Goal: Information Seeking & Learning: Compare options

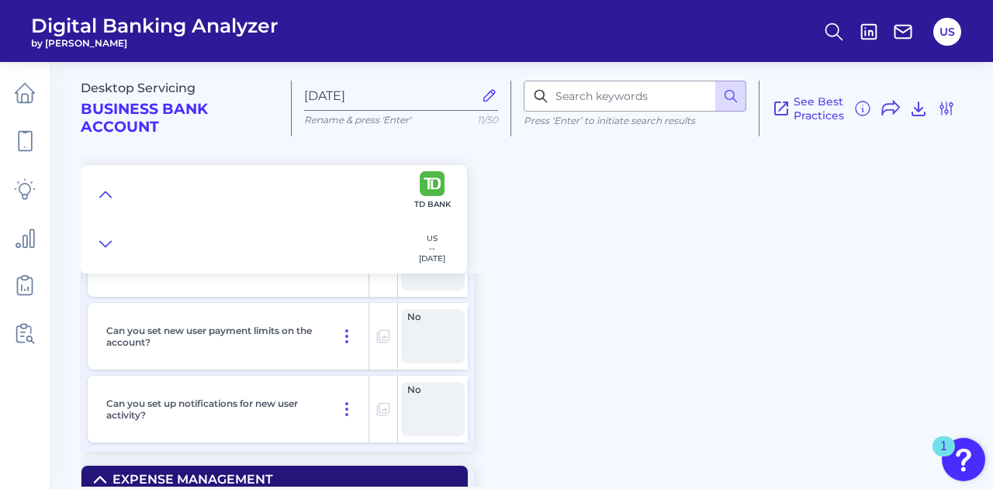
scroll to position [17312, 0]
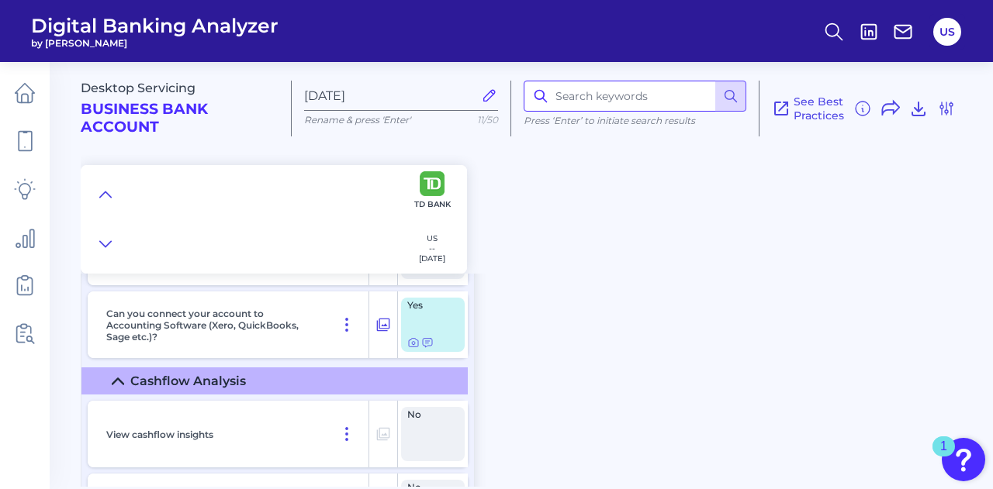
click at [602, 92] on input at bounding box center [635, 96] width 223 height 31
type input "transactions"
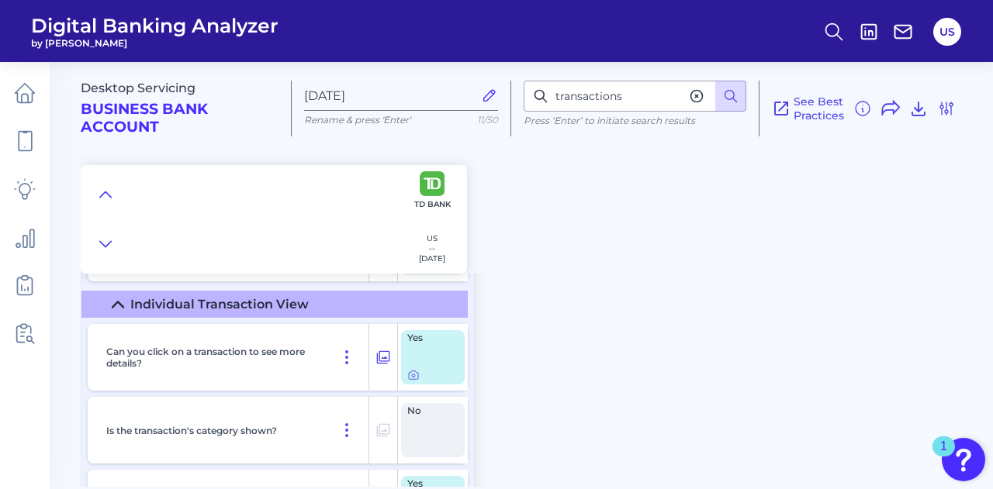
scroll to position [3824, 0]
click at [381, 367] on icon at bounding box center [383, 357] width 16 height 19
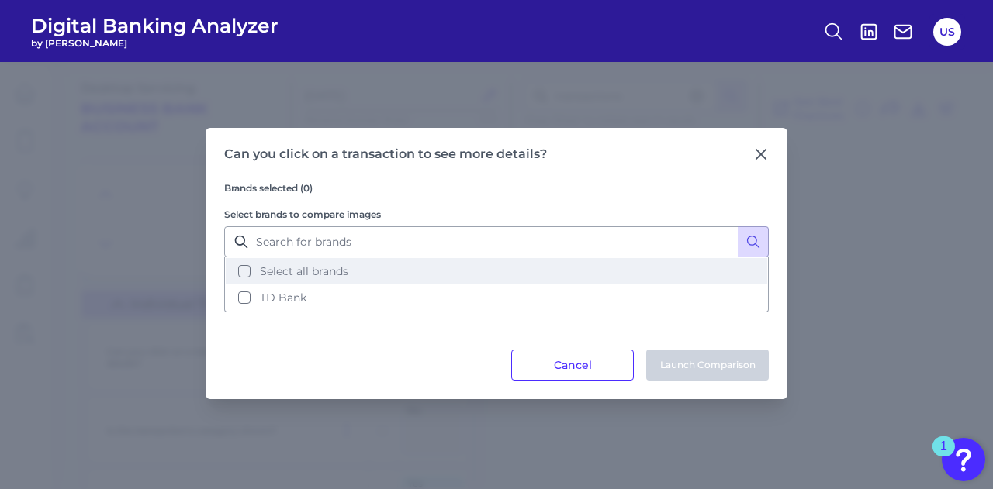
click at [514, 278] on button "Select all brands" at bounding box center [496, 271] width 541 height 26
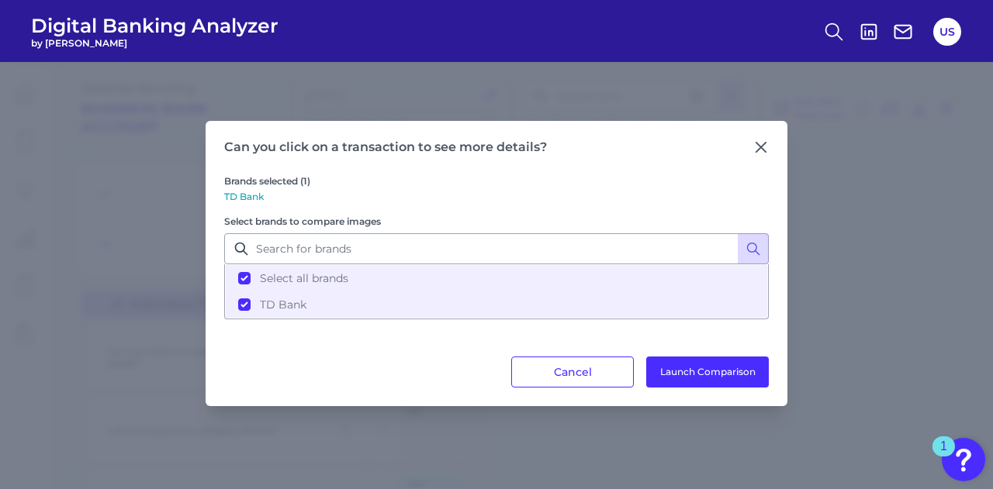
click at [740, 385] on div "Can you click on a transaction to see more details? Brands selected (1) TD Bank…" at bounding box center [497, 263] width 582 height 285
click at [737, 372] on button "Launch Comparison" at bounding box center [707, 372] width 123 height 31
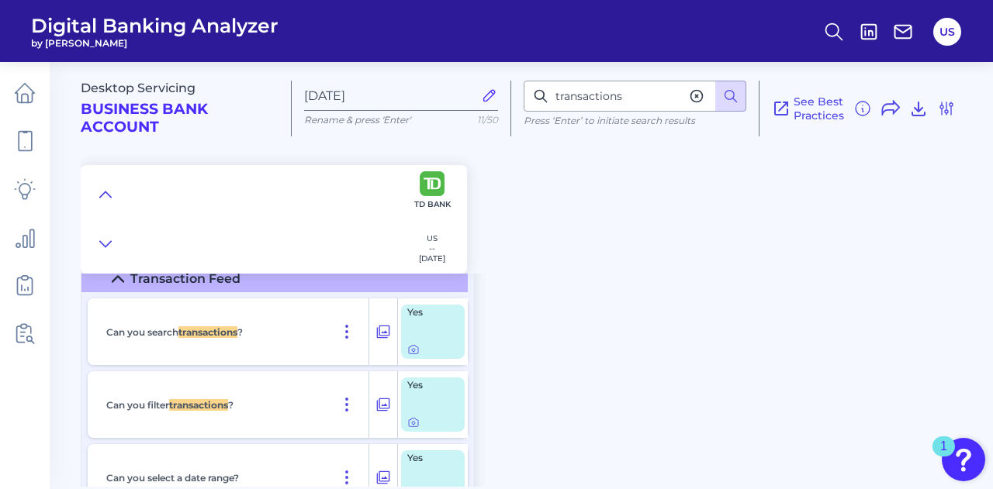
scroll to position [3498, 0]
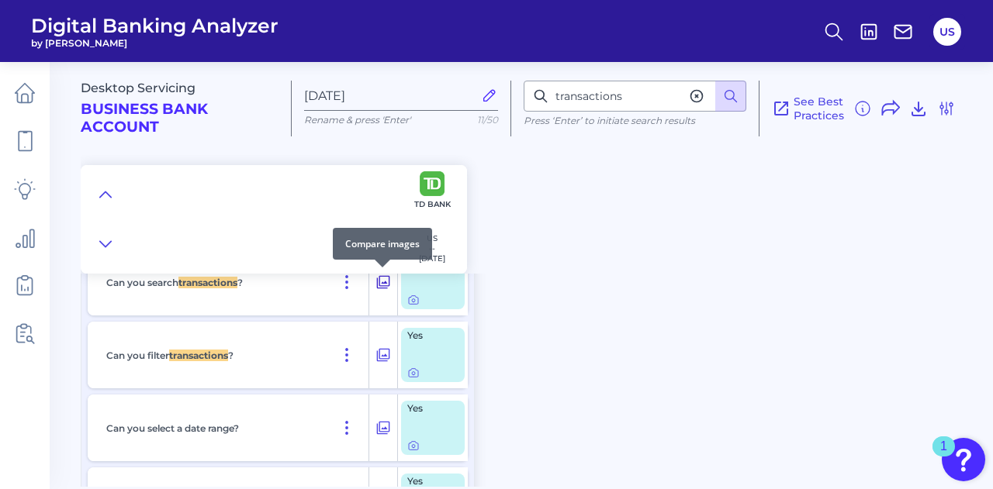
click at [379, 291] on icon at bounding box center [383, 282] width 16 height 19
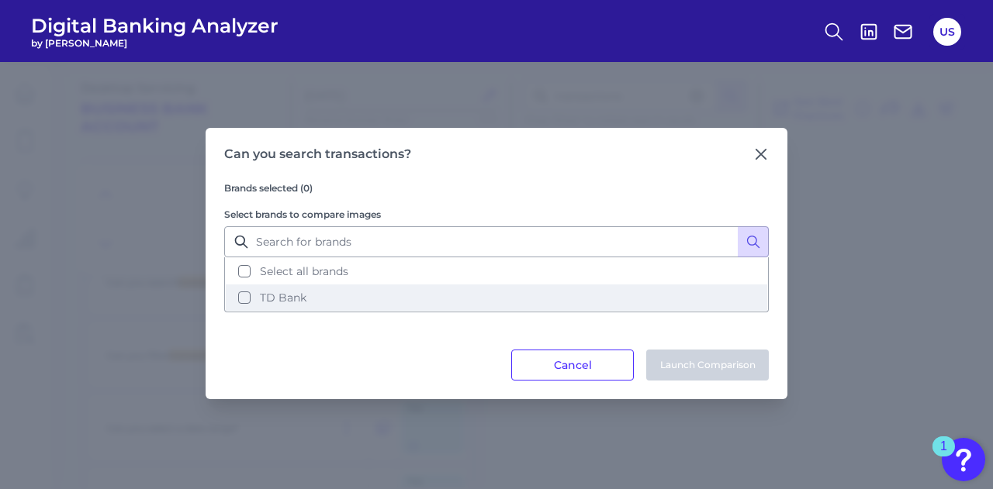
click at [387, 293] on button "TD Bank" at bounding box center [496, 298] width 541 height 26
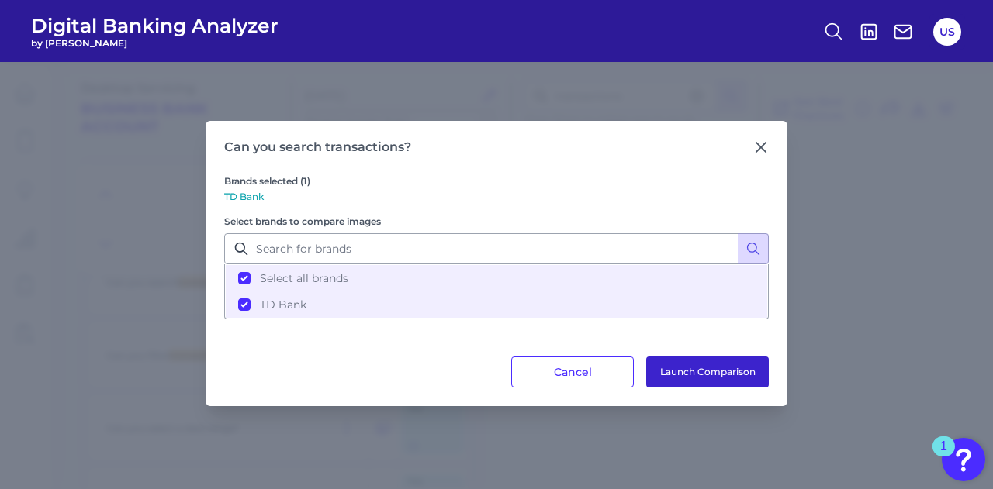
click at [709, 369] on button "Launch Comparison" at bounding box center [707, 372] width 123 height 31
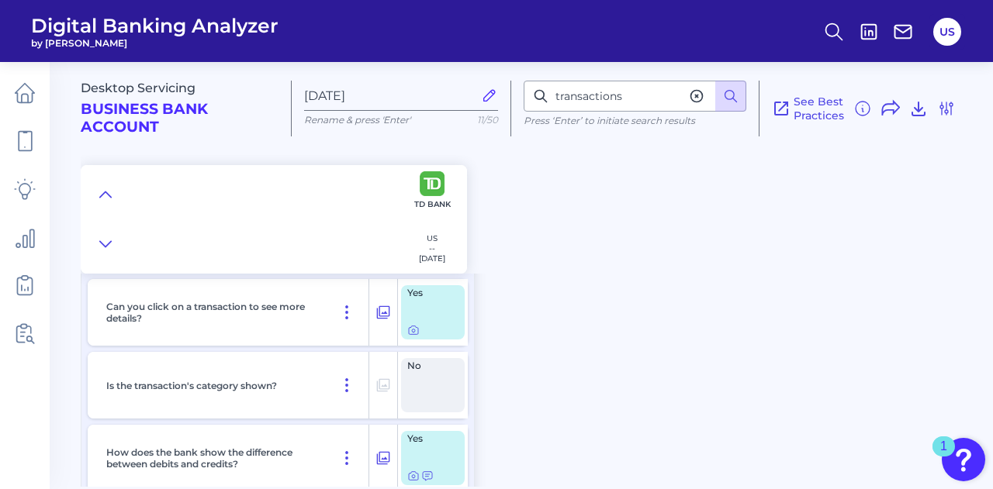
scroll to position [3871, 0]
click at [386, 313] on icon at bounding box center [383, 311] width 16 height 19
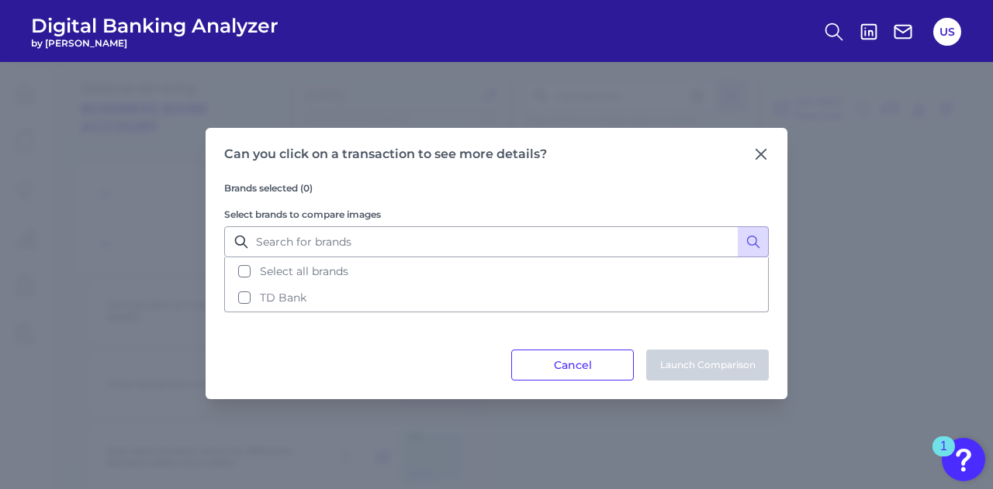
click at [388, 311] on div "Brands selected (0) Select brands to compare images Select all brands TD Bank" at bounding box center [496, 256] width 545 height 188
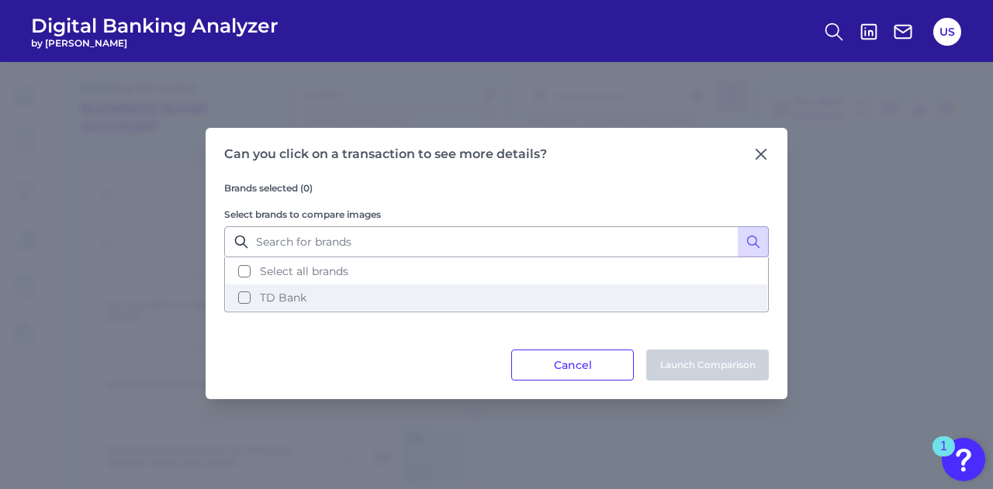
click at [392, 305] on button "TD Bank" at bounding box center [496, 298] width 541 height 26
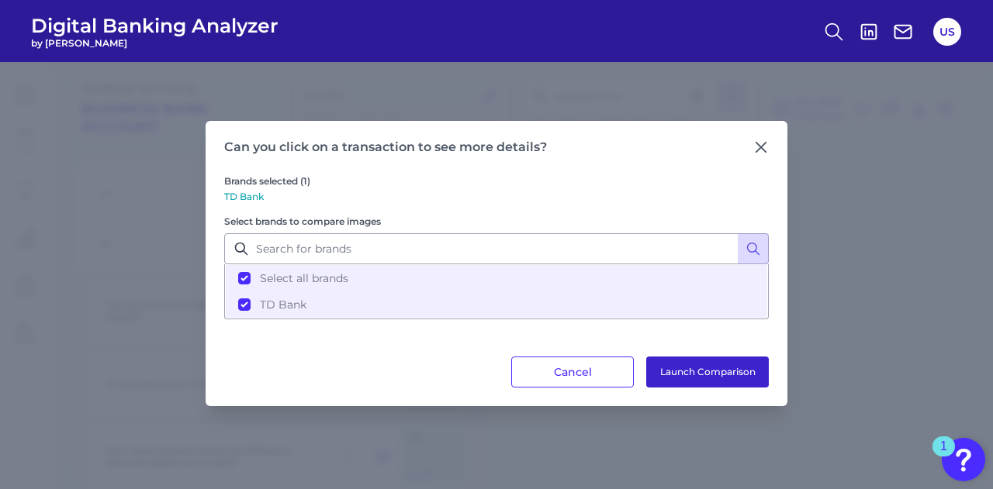
click at [673, 361] on button "Launch Comparison" at bounding box center [707, 372] width 123 height 31
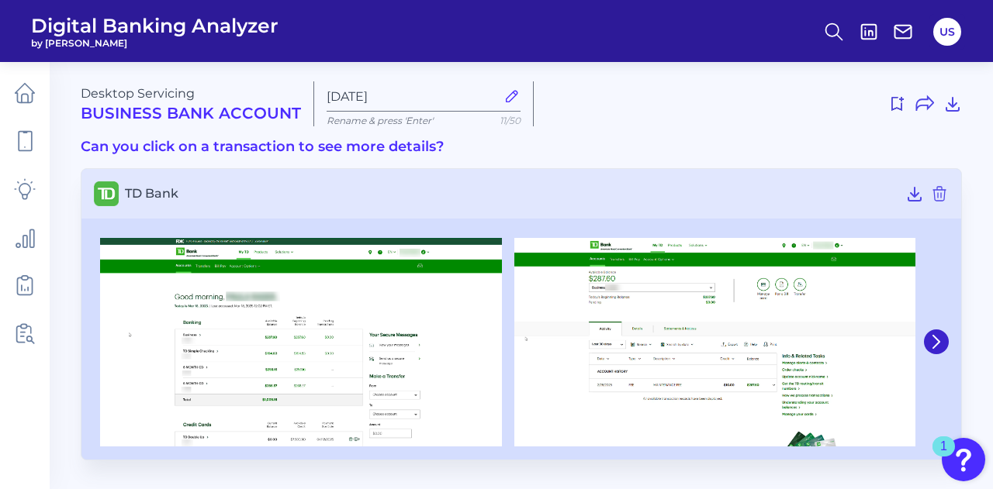
click at [704, 128] on div "Desktop Servicing Business Bank Account Sep 24 2025 Rename & press 'Enter' 11/5…" at bounding box center [521, 270] width 881 height 379
click at [675, 137] on div "Desktop Servicing Business Bank Account Sep 24 2025 Rename & press 'Enter' 11/5…" at bounding box center [521, 270] width 881 height 379
drag, startPoint x: 675, startPoint y: 137, endPoint x: 619, endPoint y: 186, distance: 74.2
click at [619, 186] on div "Desktop Servicing Business Bank Account Sep 24 2025 Rename & press 'Enter' 11/5…" at bounding box center [521, 270] width 881 height 379
click at [641, 86] on div "Desktop Servicing Business Bank Account Sep 24 2025 Rename & press 'Enter' 11/50" at bounding box center [521, 103] width 881 height 45
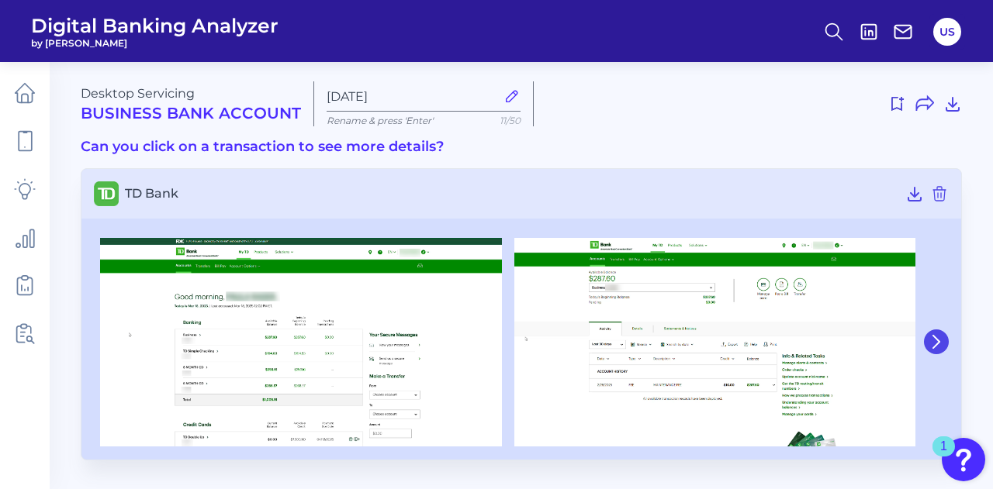
click at [934, 347] on icon at bounding box center [936, 342] width 6 height 12
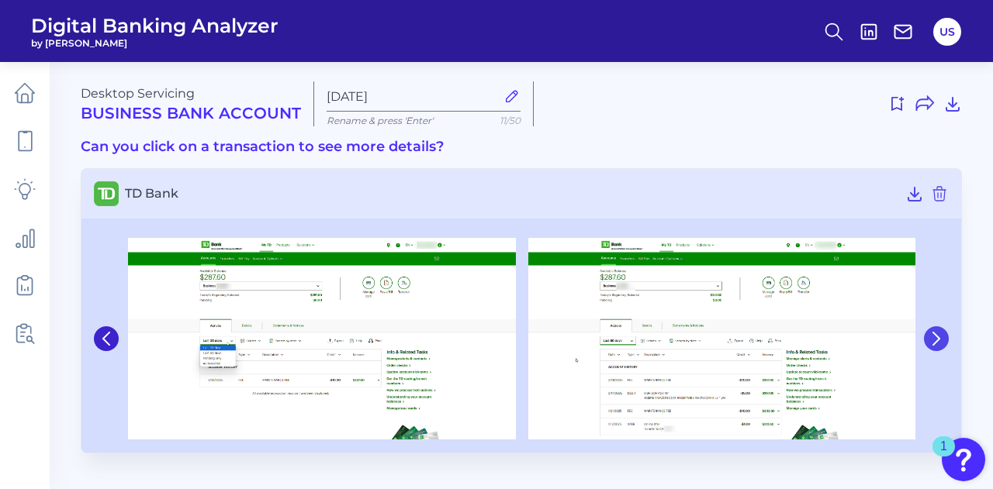
click at [934, 347] on button at bounding box center [936, 339] width 25 height 25
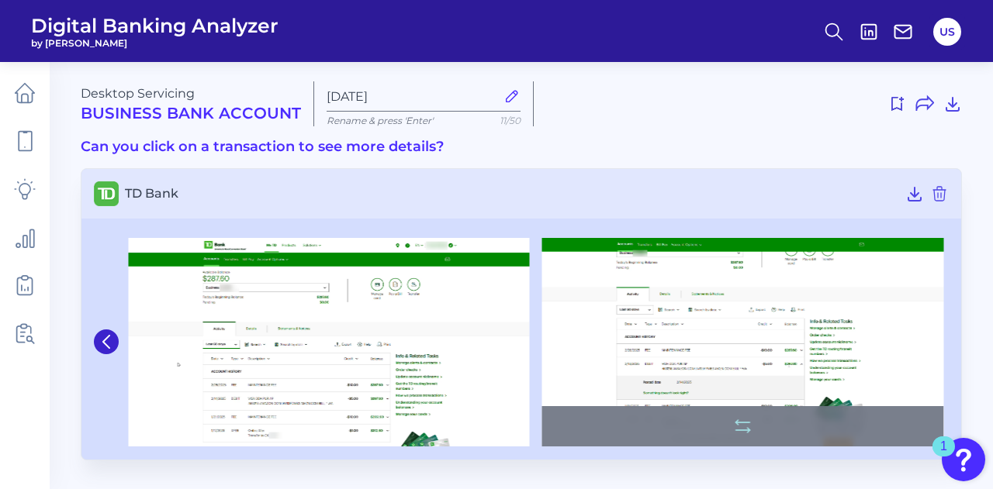
click at [936, 347] on img at bounding box center [743, 342] width 402 height 209
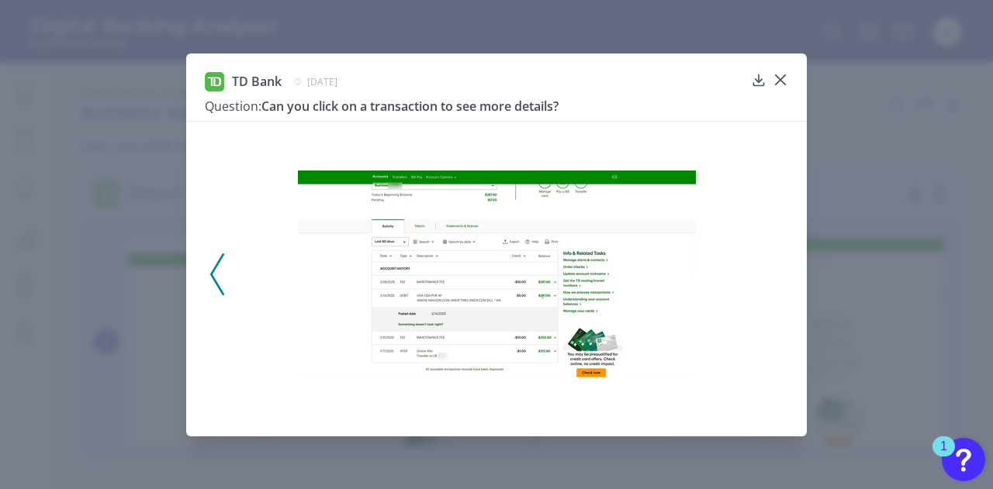
click at [790, 86] on div "TD Bank February 13, 2025 Question: Can you click on a transaction to see more …" at bounding box center [496, 245] width 621 height 383
click at [786, 80] on icon at bounding box center [781, 80] width 16 height 16
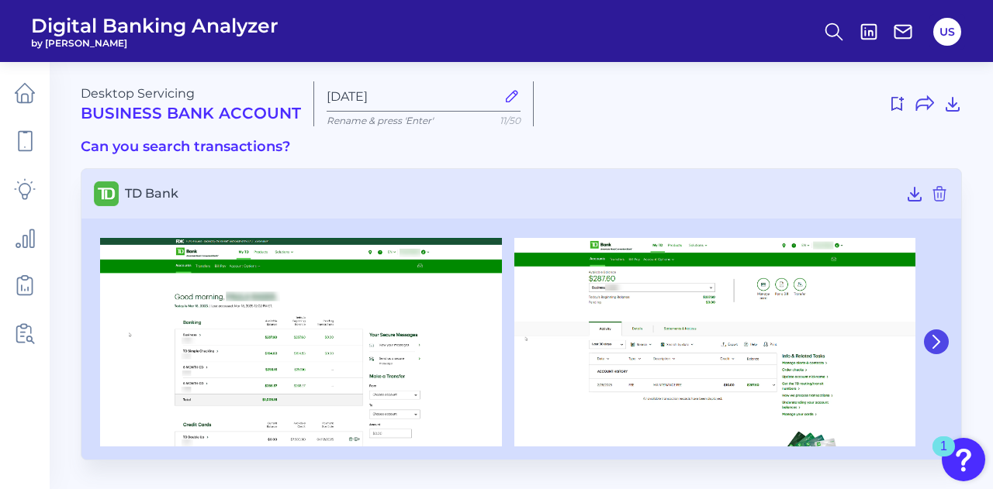
click at [933, 336] on icon at bounding box center [936, 342] width 6 height 12
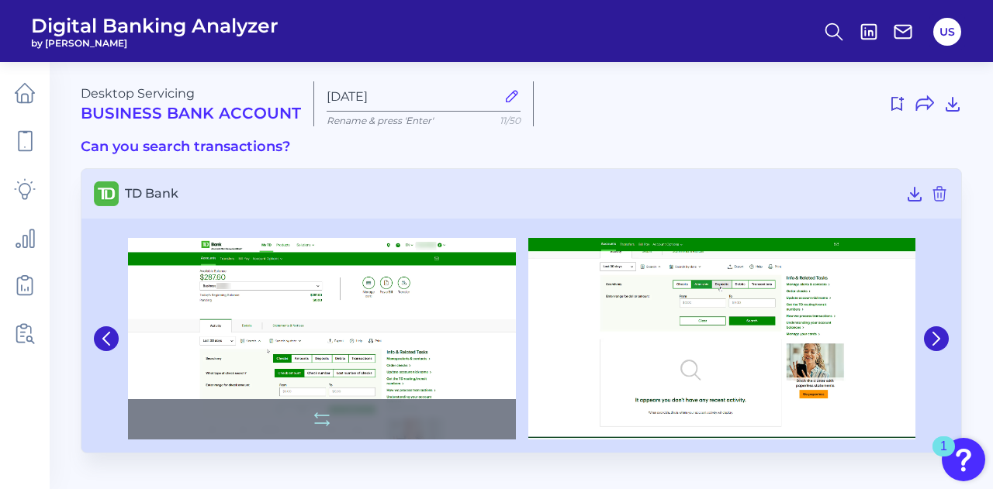
drag, startPoint x: 458, startPoint y: 362, endPoint x: 388, endPoint y: 348, distance: 71.4
click at [388, 348] on img at bounding box center [322, 339] width 388 height 202
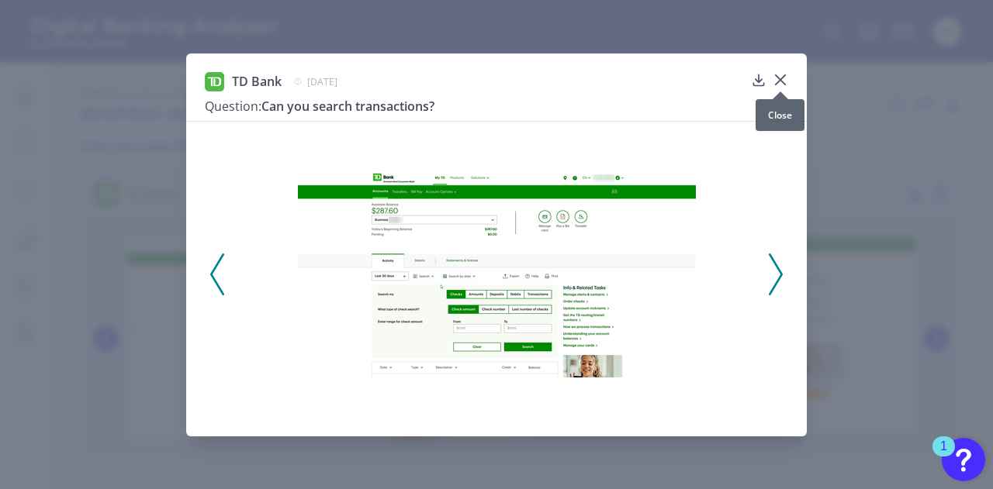
click at [776, 82] on icon at bounding box center [781, 80] width 16 height 16
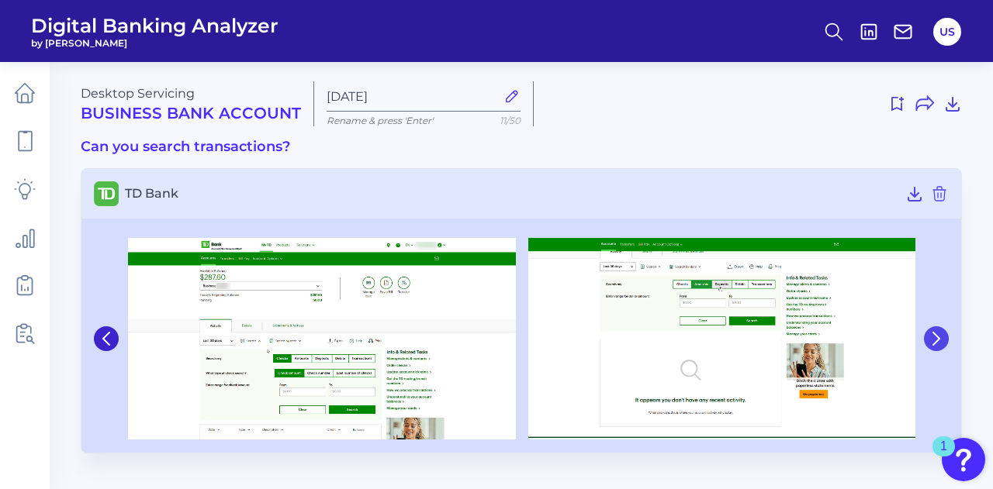
click at [926, 333] on button at bounding box center [936, 339] width 25 height 25
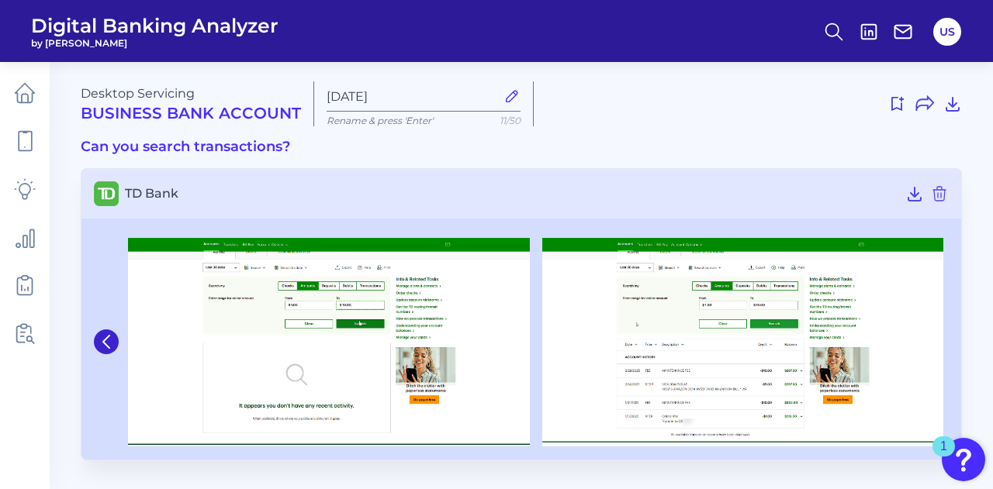
click at [926, 333] on img at bounding box center [743, 342] width 402 height 209
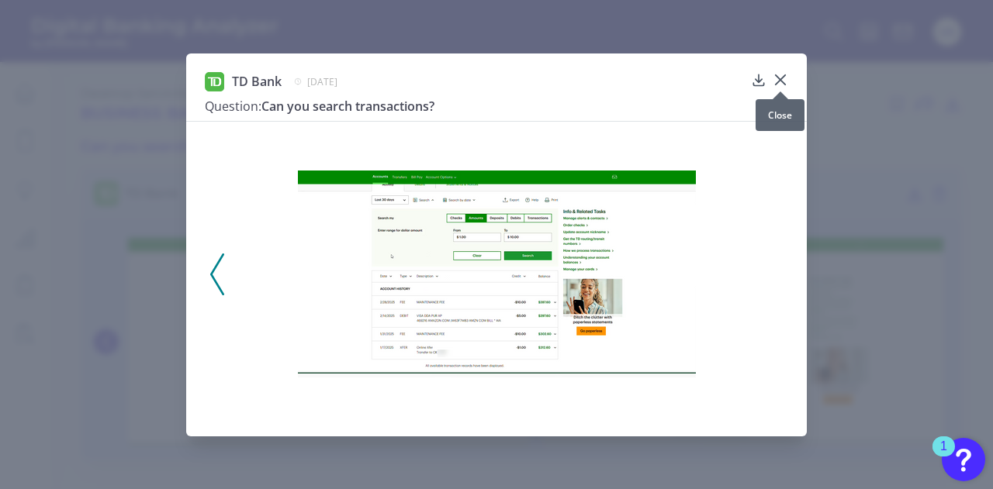
click at [773, 95] on div at bounding box center [781, 92] width 16 height 16
drag, startPoint x: 773, startPoint y: 87, endPoint x: 771, endPoint y: 97, distance: 10.3
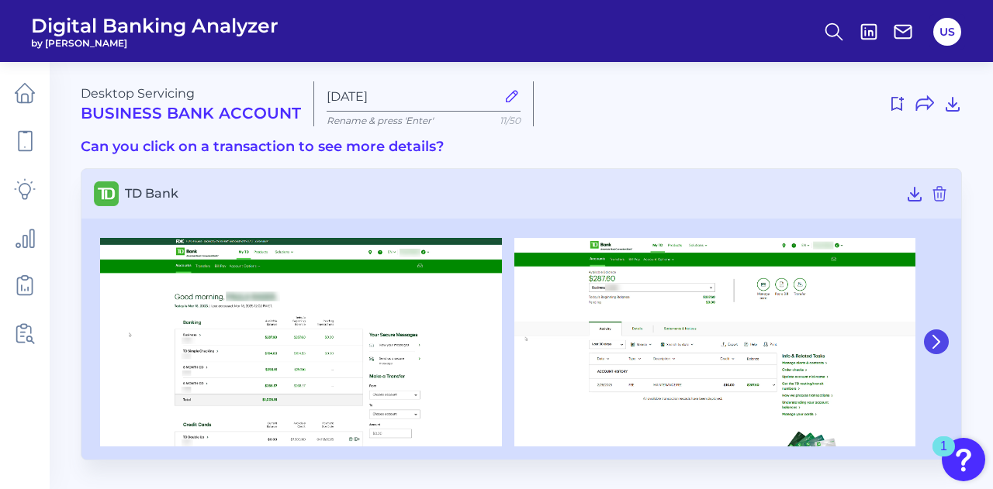
click at [932, 335] on icon at bounding box center [936, 342] width 14 height 14
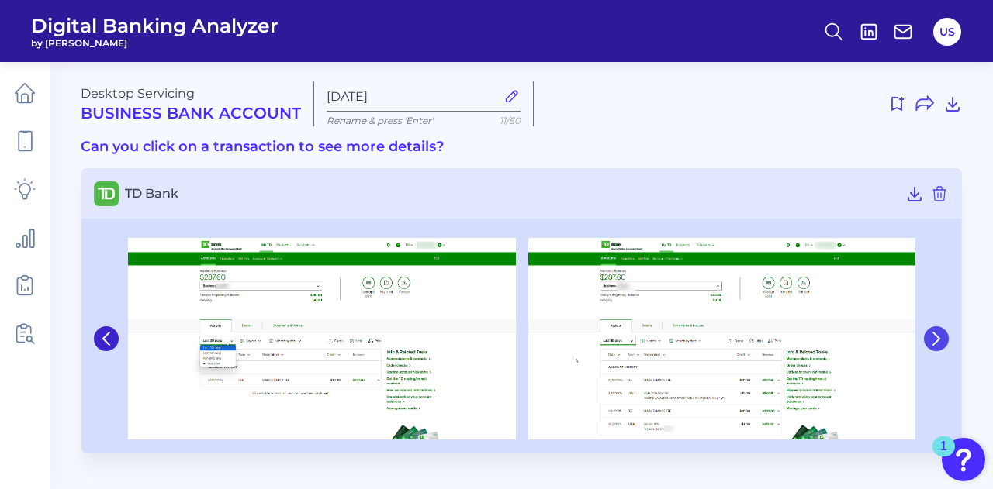
click at [932, 334] on icon at bounding box center [936, 339] width 14 height 14
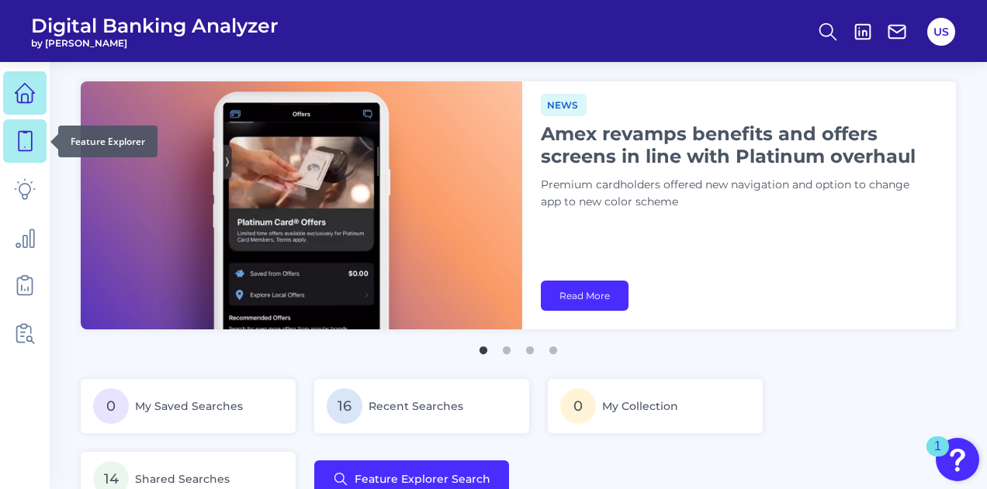
click at [34, 140] on icon at bounding box center [25, 141] width 22 height 22
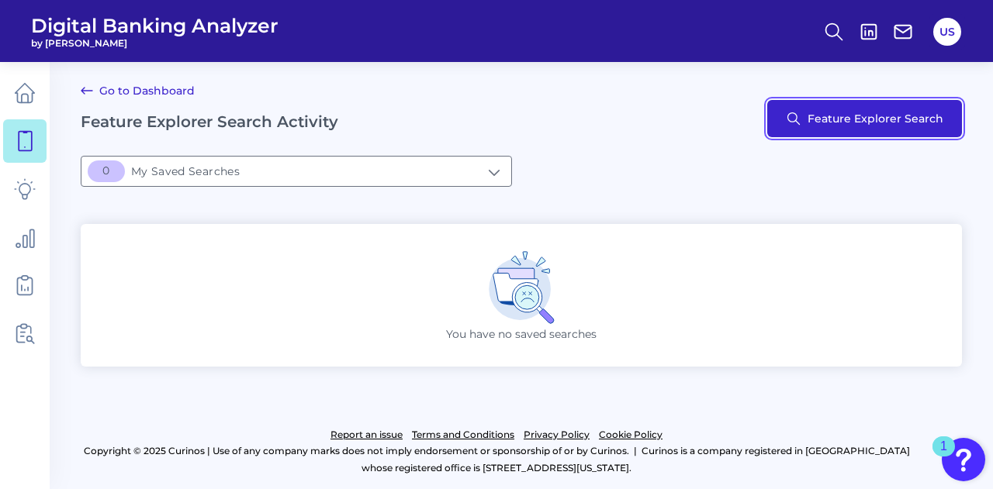
click at [800, 113] on button "Feature Explorer Search" at bounding box center [864, 118] width 195 height 37
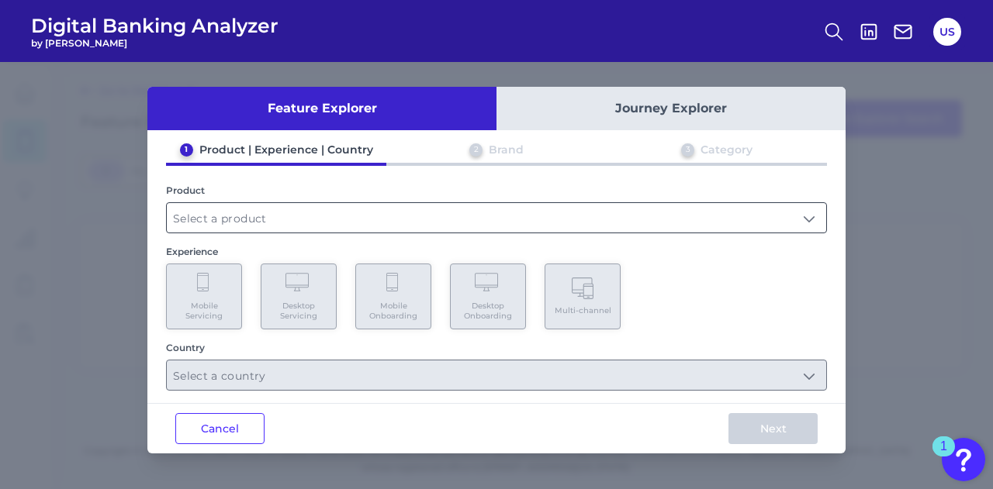
click at [315, 222] on input "text" at bounding box center [496, 217] width 659 height 29
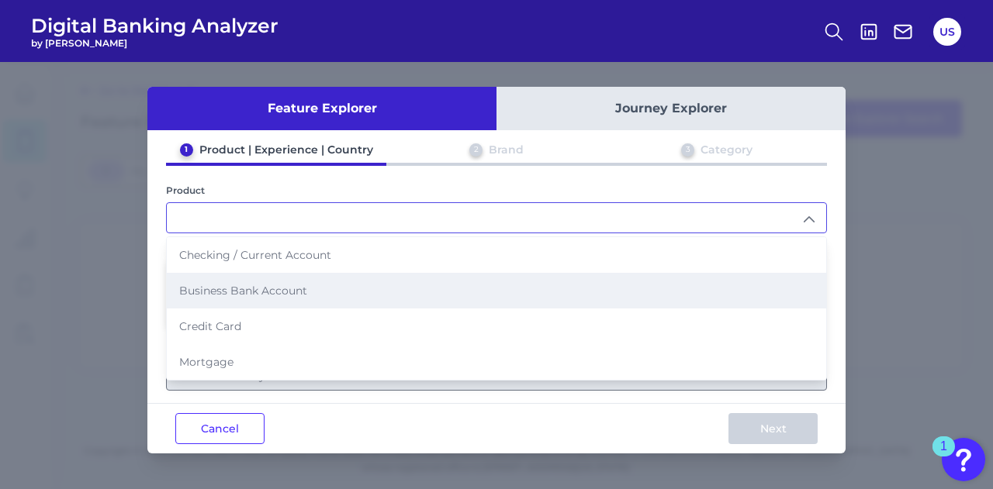
click at [288, 289] on span "Business Bank Account" at bounding box center [243, 291] width 128 height 14
type input "Business Bank Account"
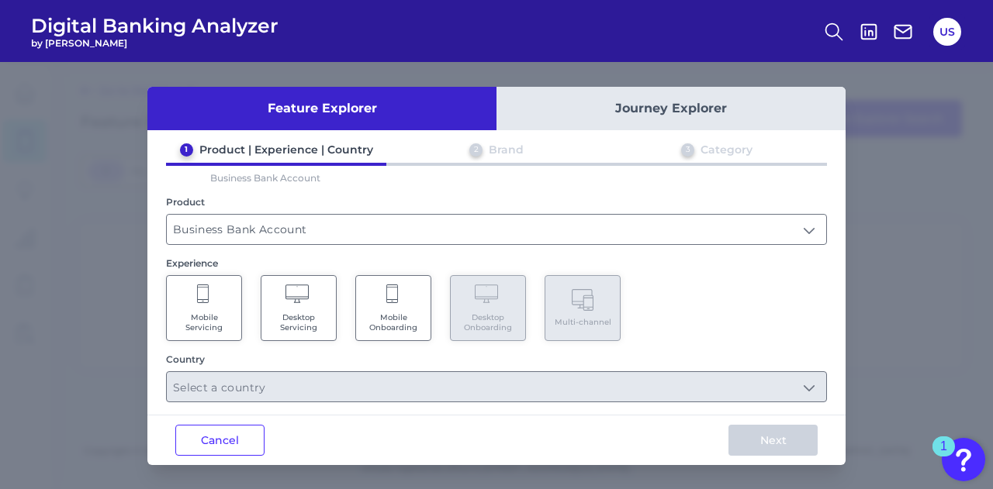
click at [217, 305] on Servicing "Mobile Servicing" at bounding box center [204, 308] width 76 height 66
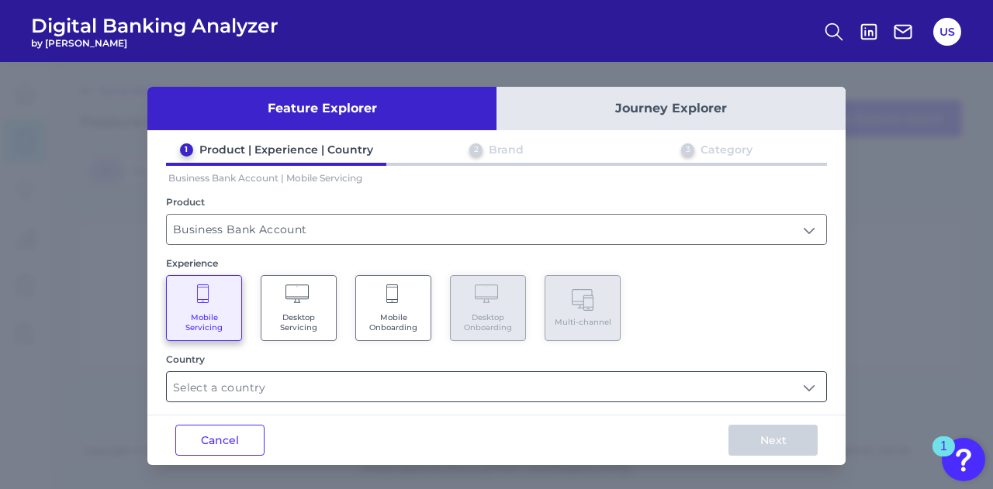
click at [282, 390] on input "text" at bounding box center [496, 386] width 659 height 29
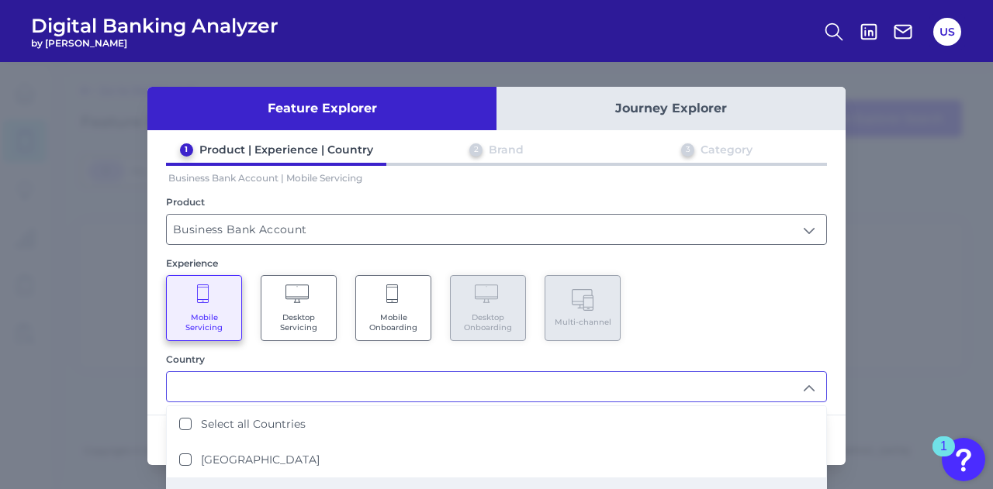
click at [278, 478] on li "United States" at bounding box center [496, 496] width 659 height 36
type input "United States"
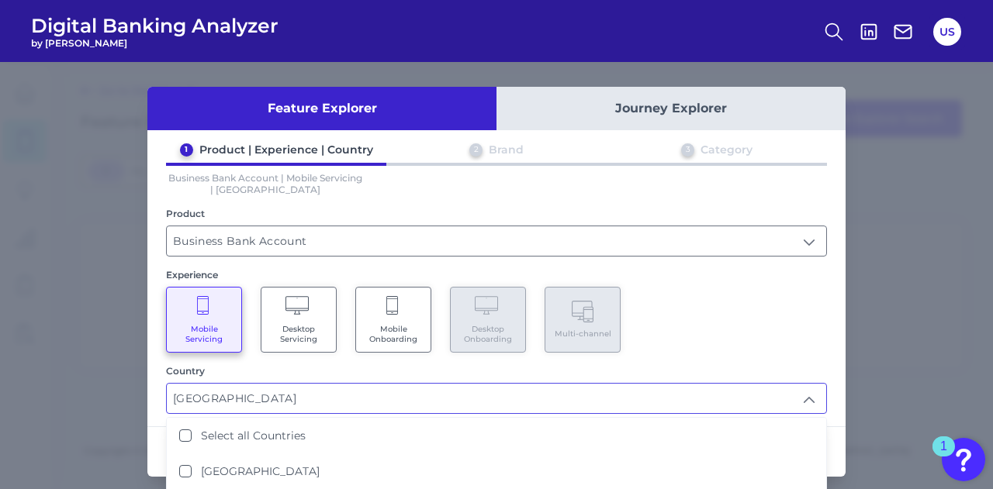
click at [723, 320] on div "Mobile Servicing Desktop Servicing Mobile Onboarding Desktop Onboarding Multi-c…" at bounding box center [496, 320] width 661 height 66
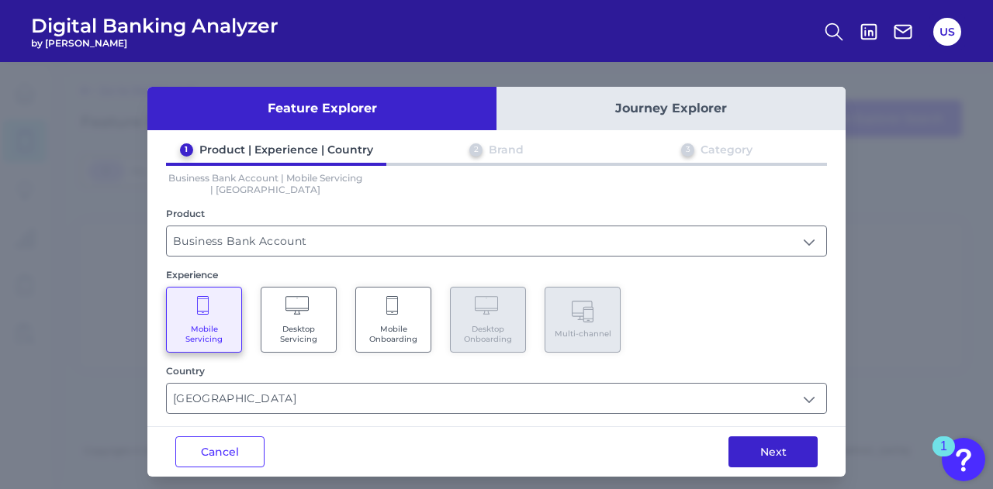
click at [762, 442] on button "Next" at bounding box center [772, 452] width 89 height 31
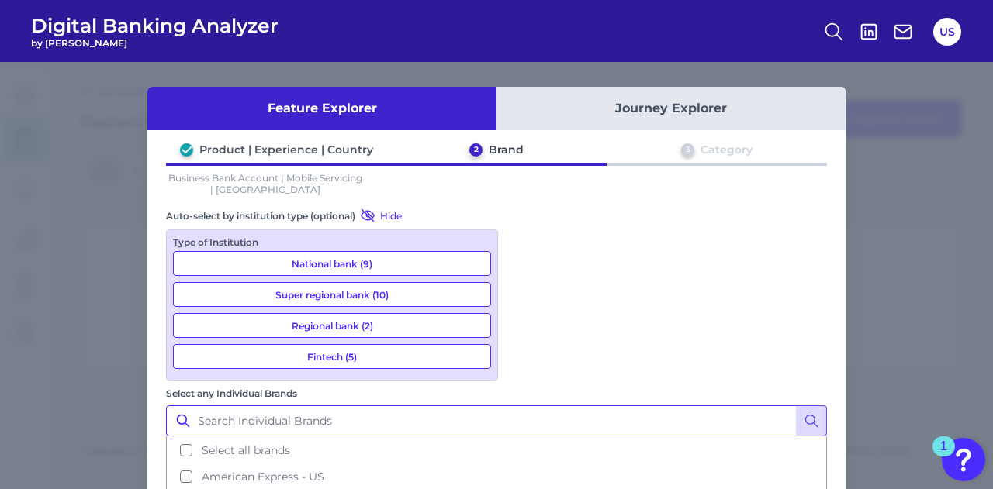
click at [581, 406] on input "Select any Individual Brands" at bounding box center [496, 421] width 661 height 31
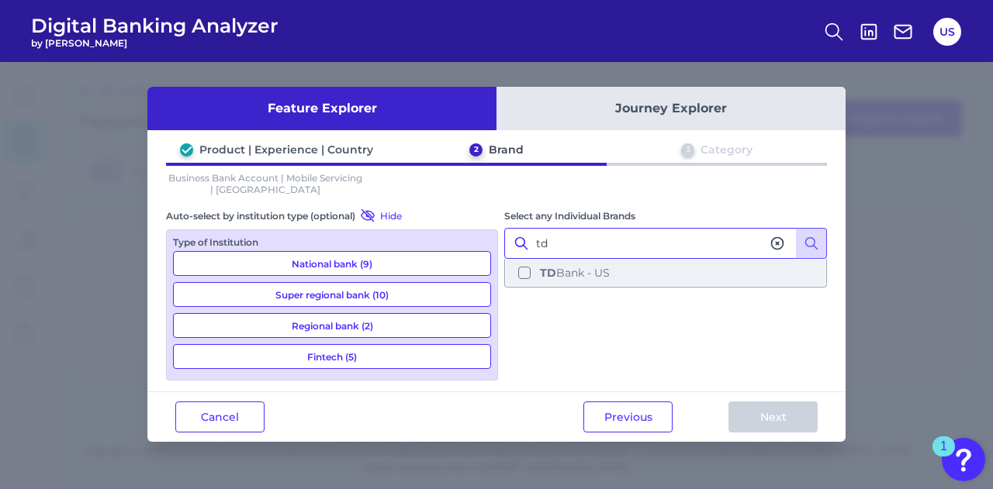
click at [579, 280] on button "TD Bank - US" at bounding box center [666, 273] width 320 height 26
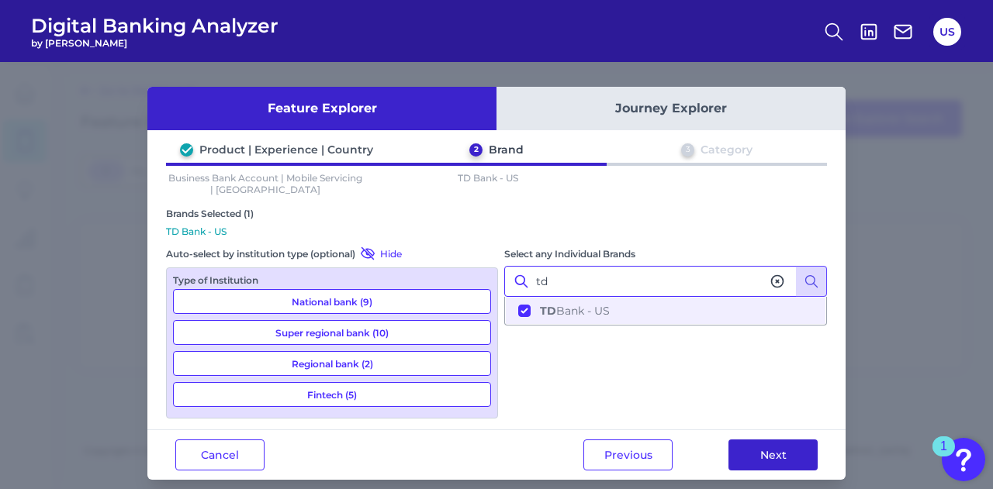
type input "td"
click at [787, 451] on button "Next" at bounding box center [772, 455] width 89 height 31
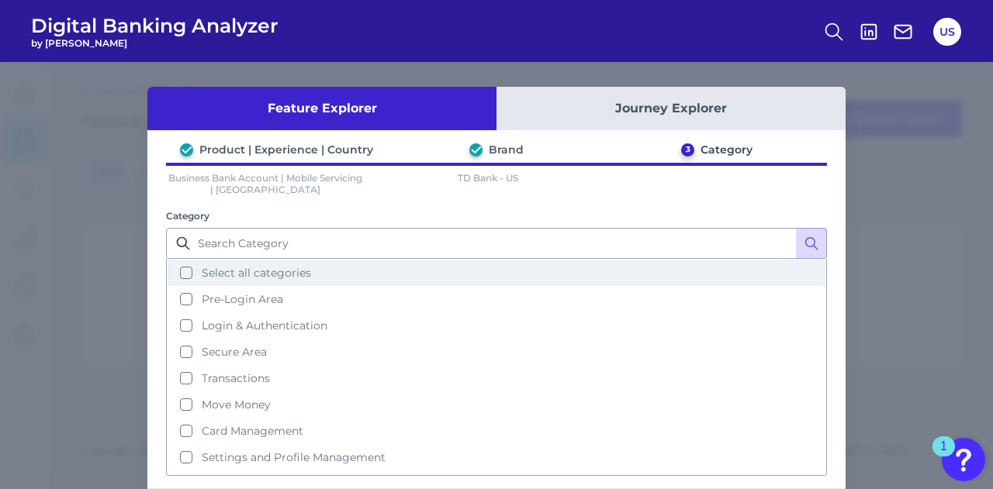
click at [455, 265] on button "Select all categories" at bounding box center [497, 273] width 658 height 26
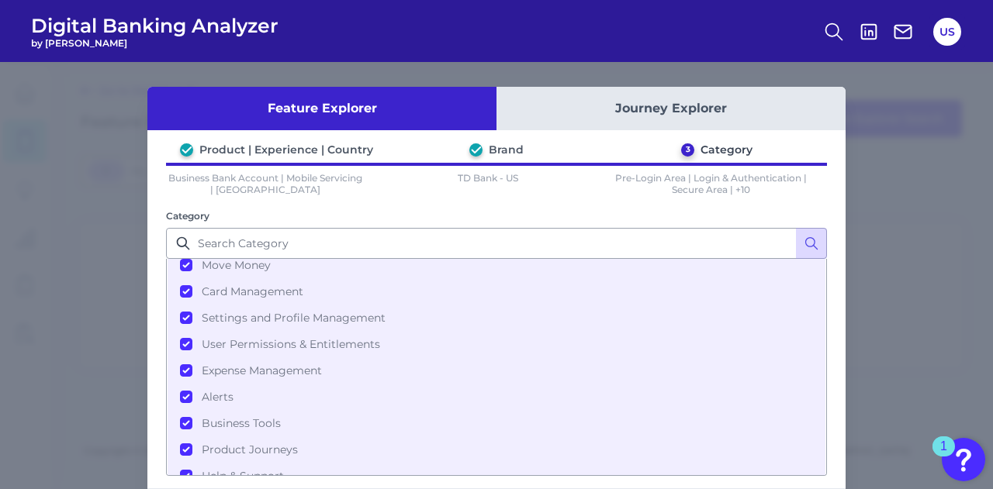
scroll to position [71, 0]
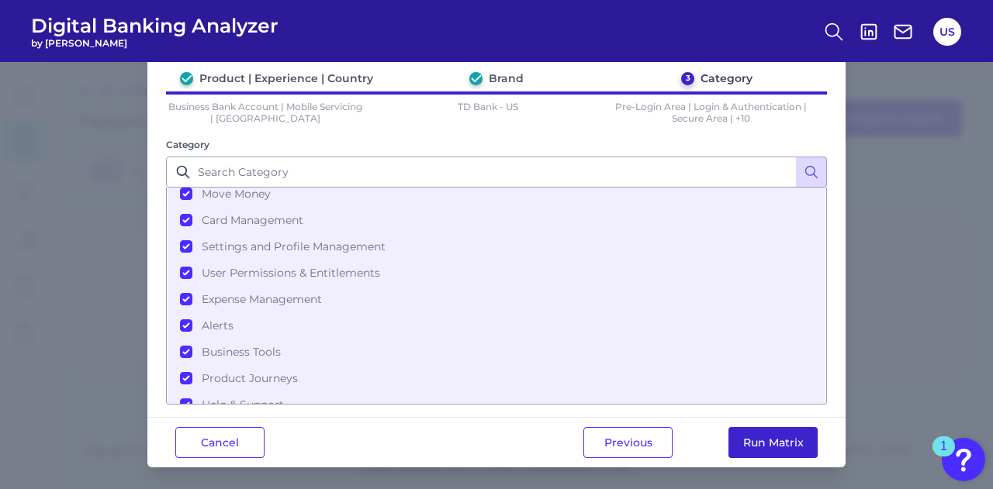
click at [760, 447] on button "Run Matrix" at bounding box center [772, 442] width 89 height 31
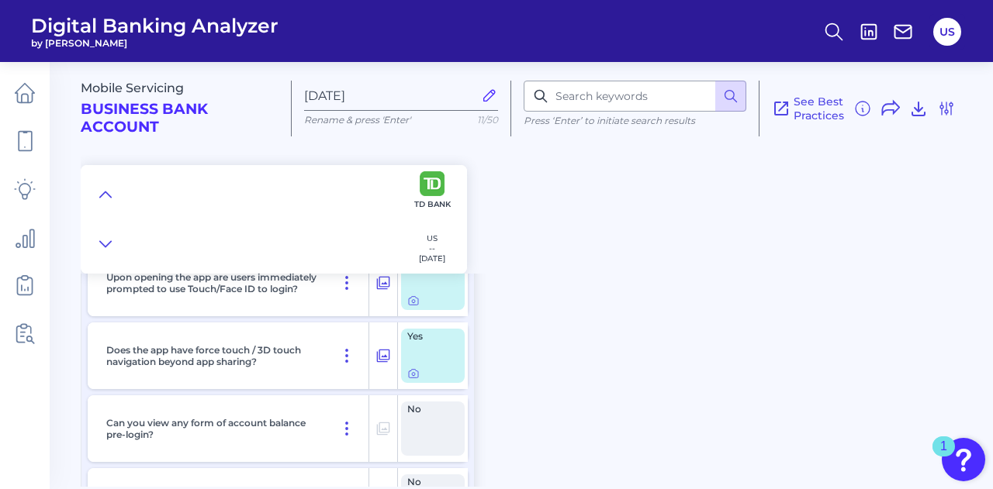
scroll to position [99, 0]
click at [607, 88] on input at bounding box center [635, 96] width 223 height 31
type input "security"
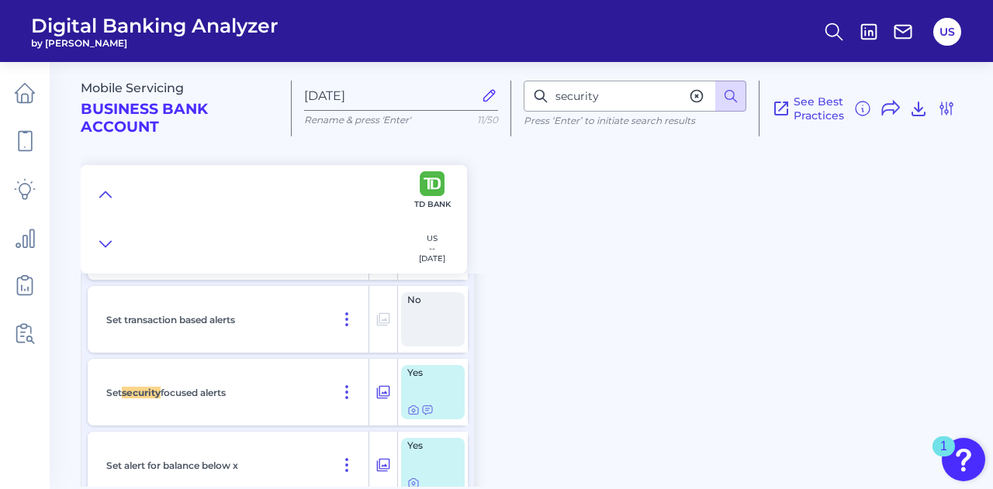
scroll to position [18542, 0]
click at [379, 403] on icon at bounding box center [383, 394] width 16 height 19
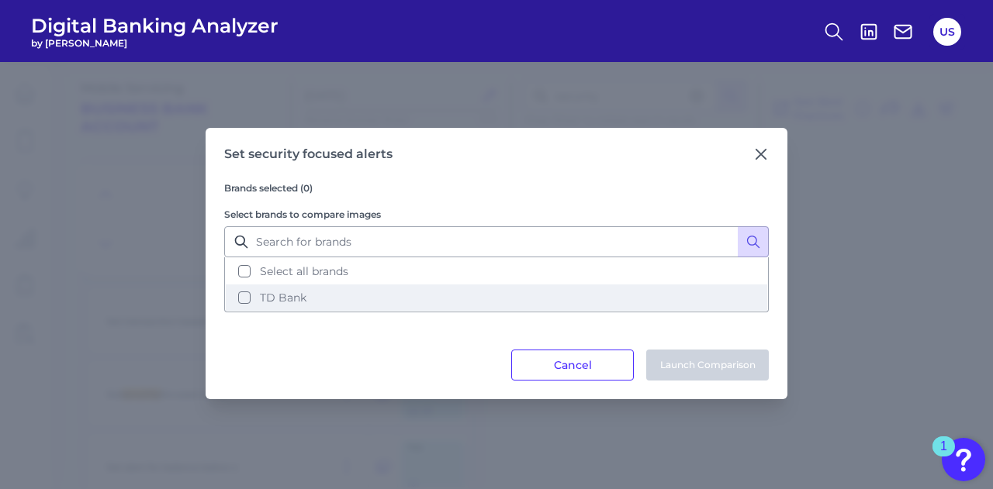
click at [402, 298] on button "TD Bank" at bounding box center [496, 298] width 541 height 26
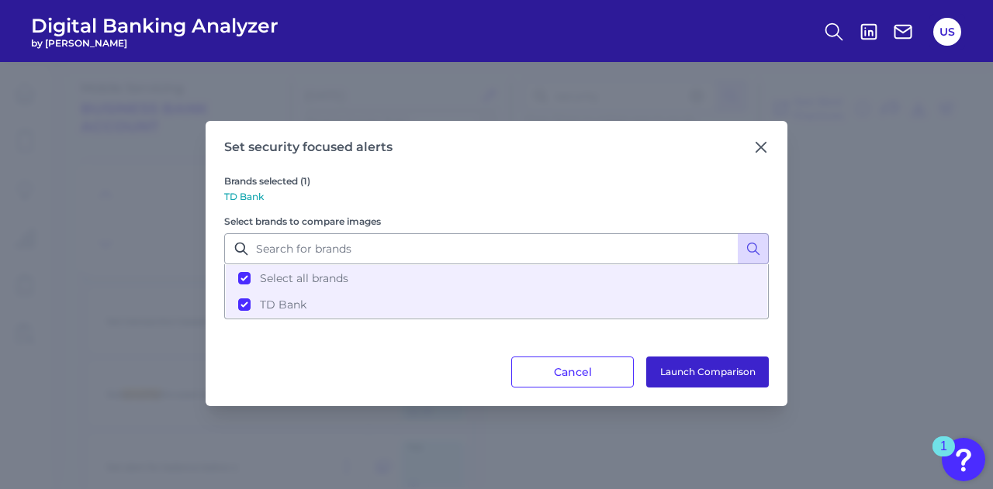
click at [707, 381] on button "Launch Comparison" at bounding box center [707, 372] width 123 height 31
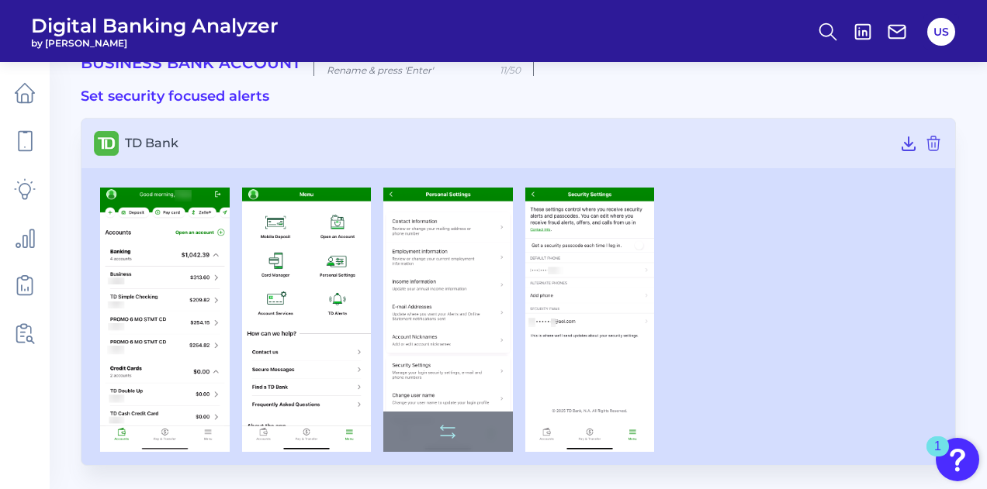
scroll to position [49, 0]
